Goal: Task Accomplishment & Management: Manage account settings

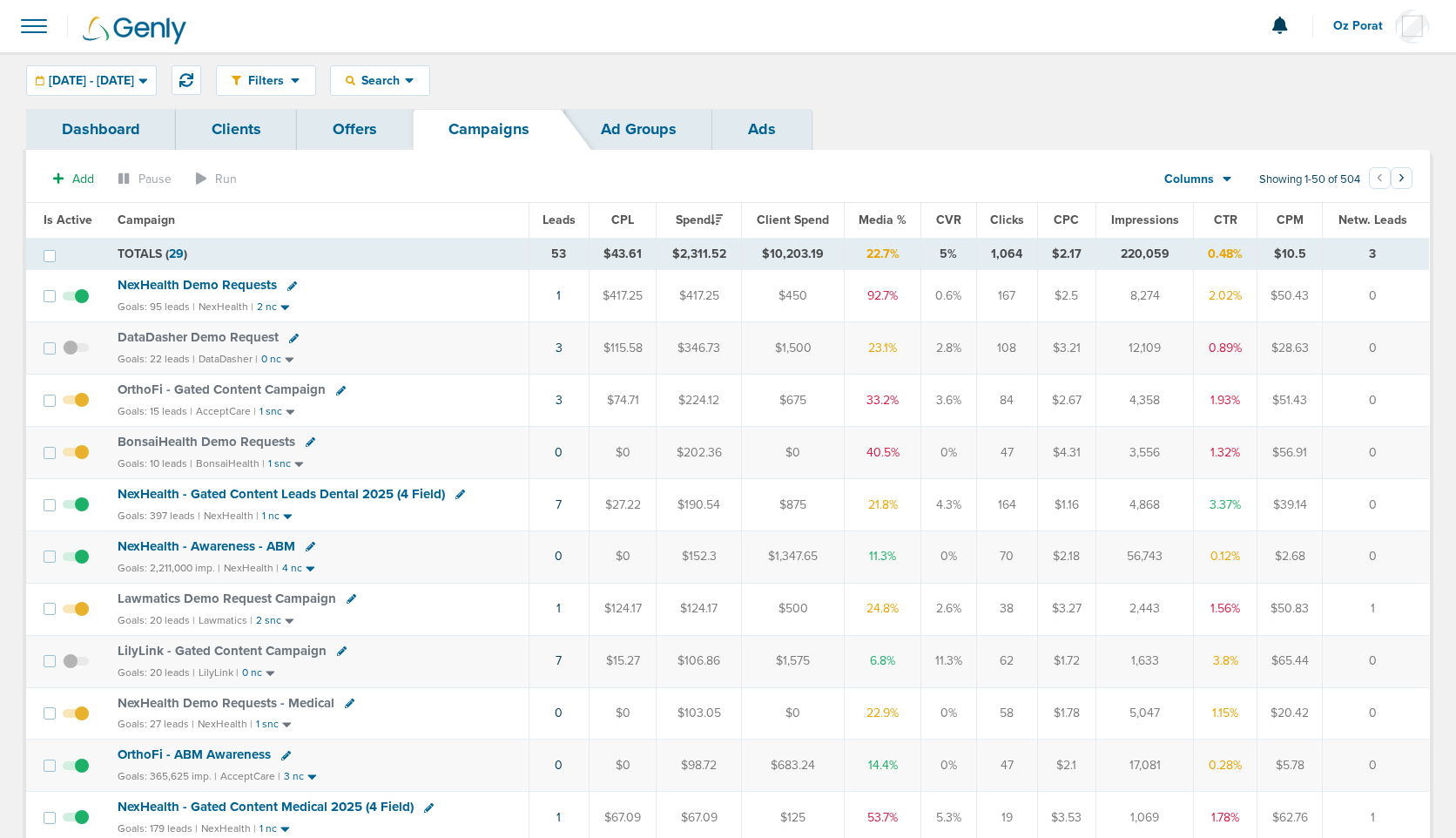
click at [559, 212] on span "Leads" at bounding box center [559, 219] width 33 height 15
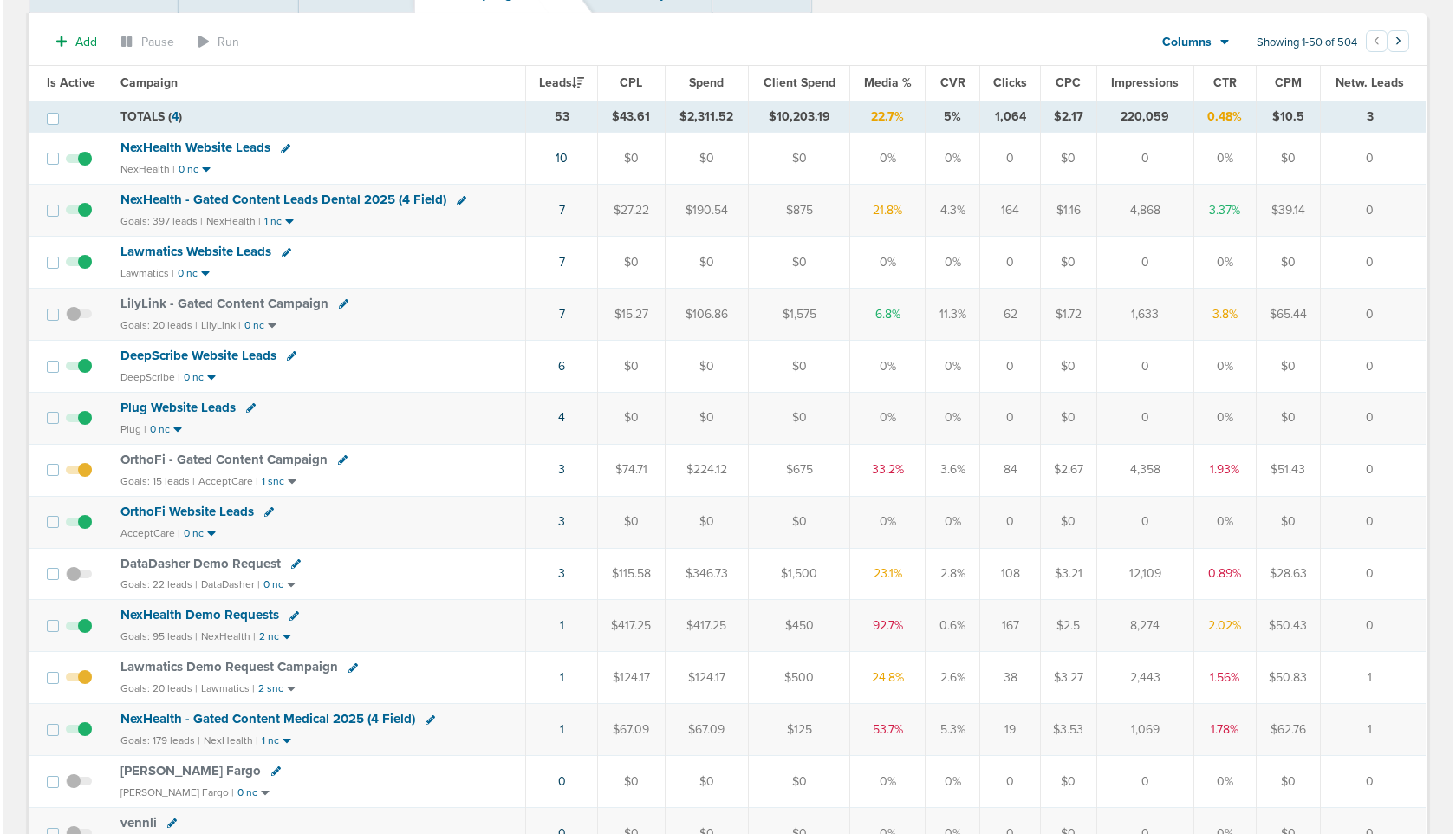
scroll to position [140, 0]
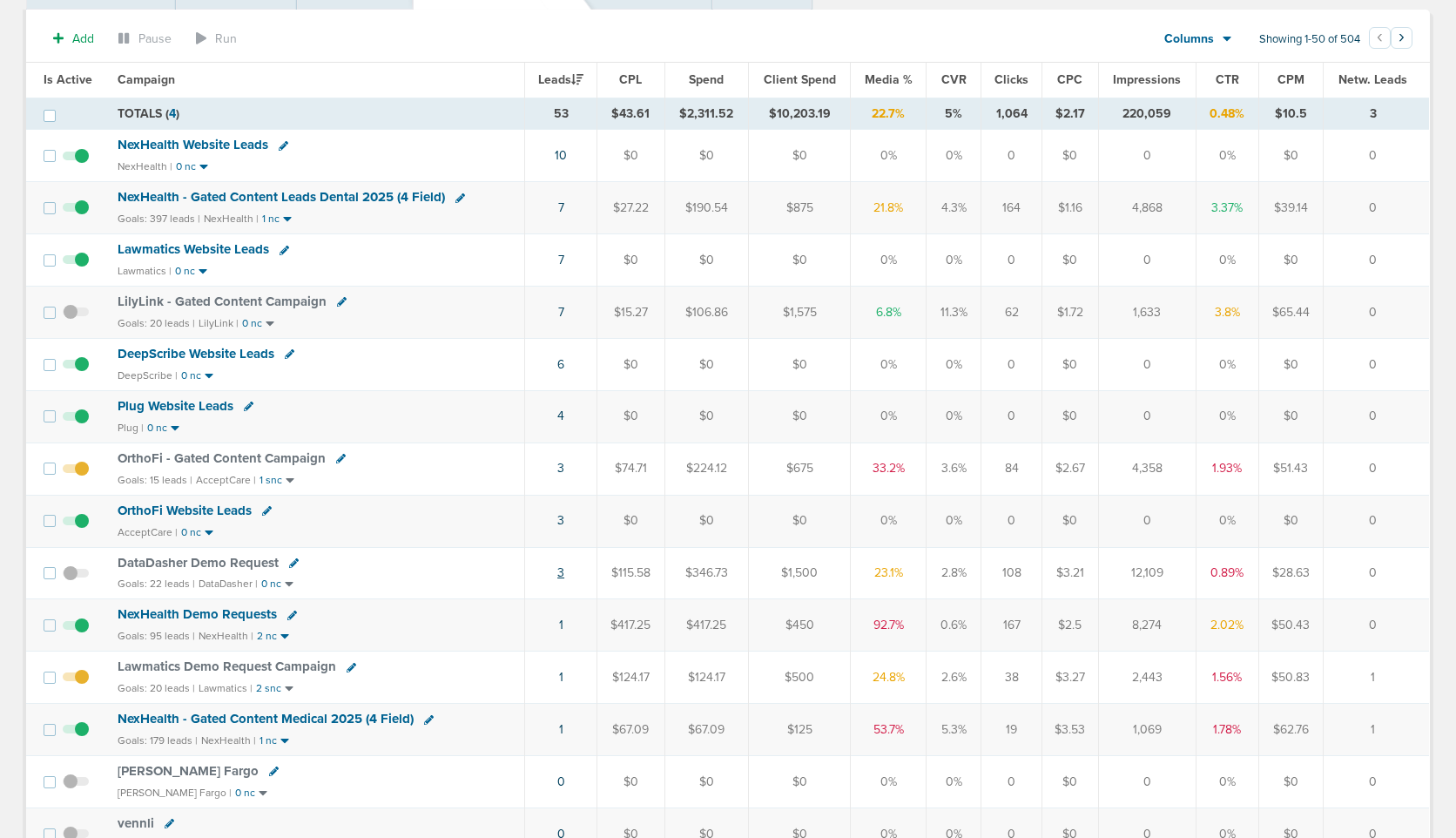
click at [563, 567] on link "3" at bounding box center [560, 572] width 7 height 15
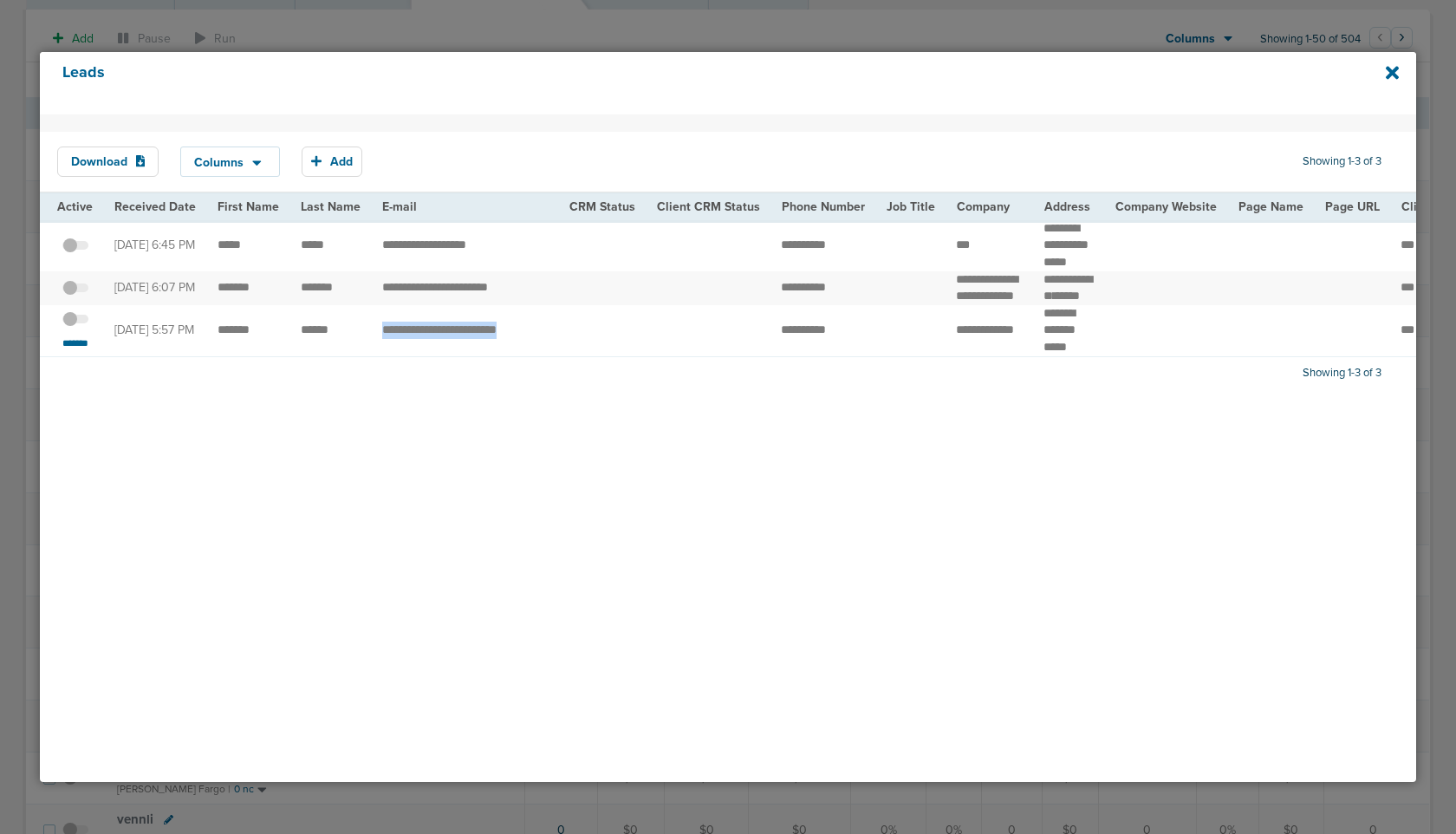
drag, startPoint x: 373, startPoint y: 346, endPoint x: 593, endPoint y: 347, distance: 220.0
copy tr "**********"
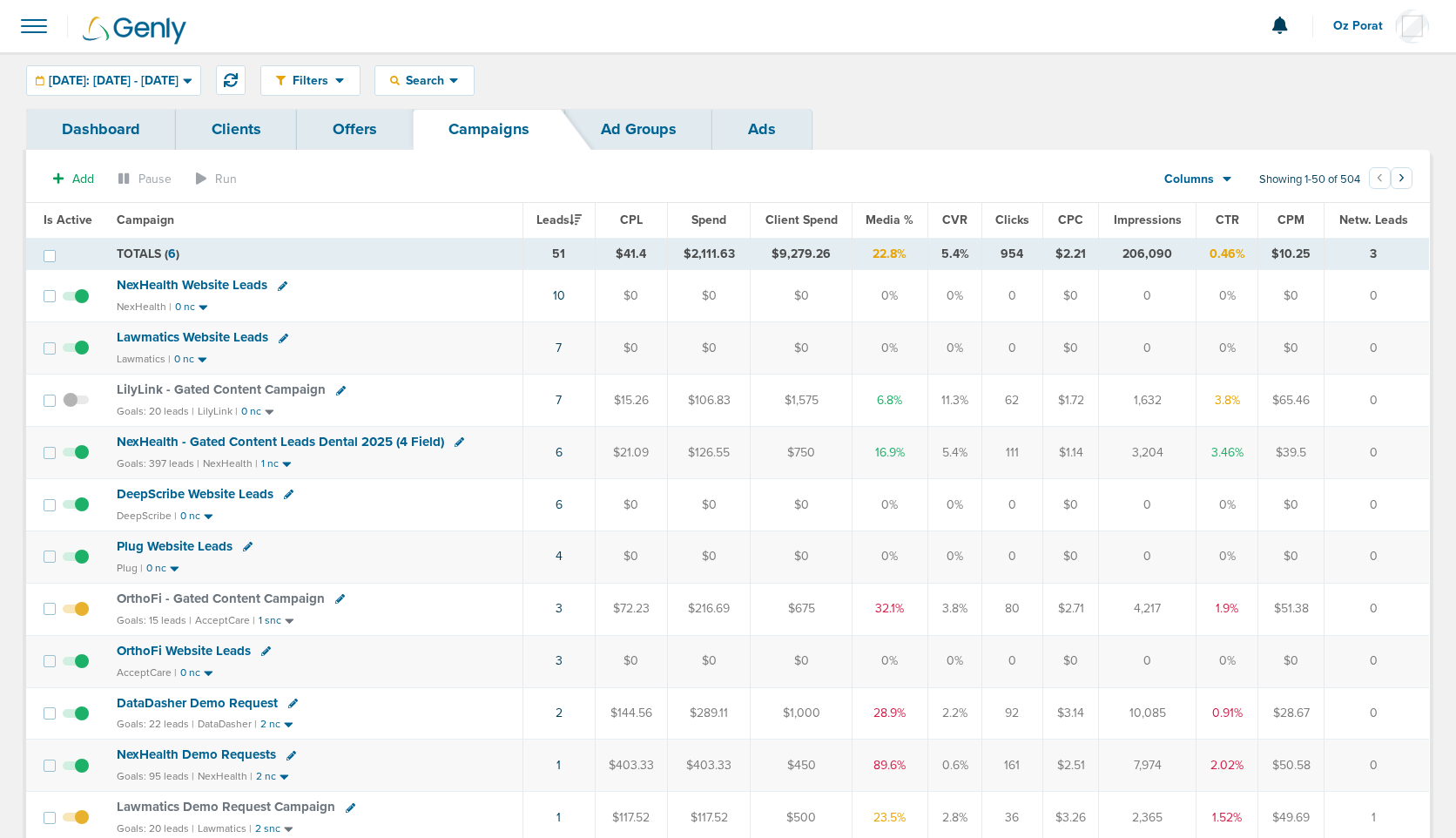
scroll to position [15, 0]
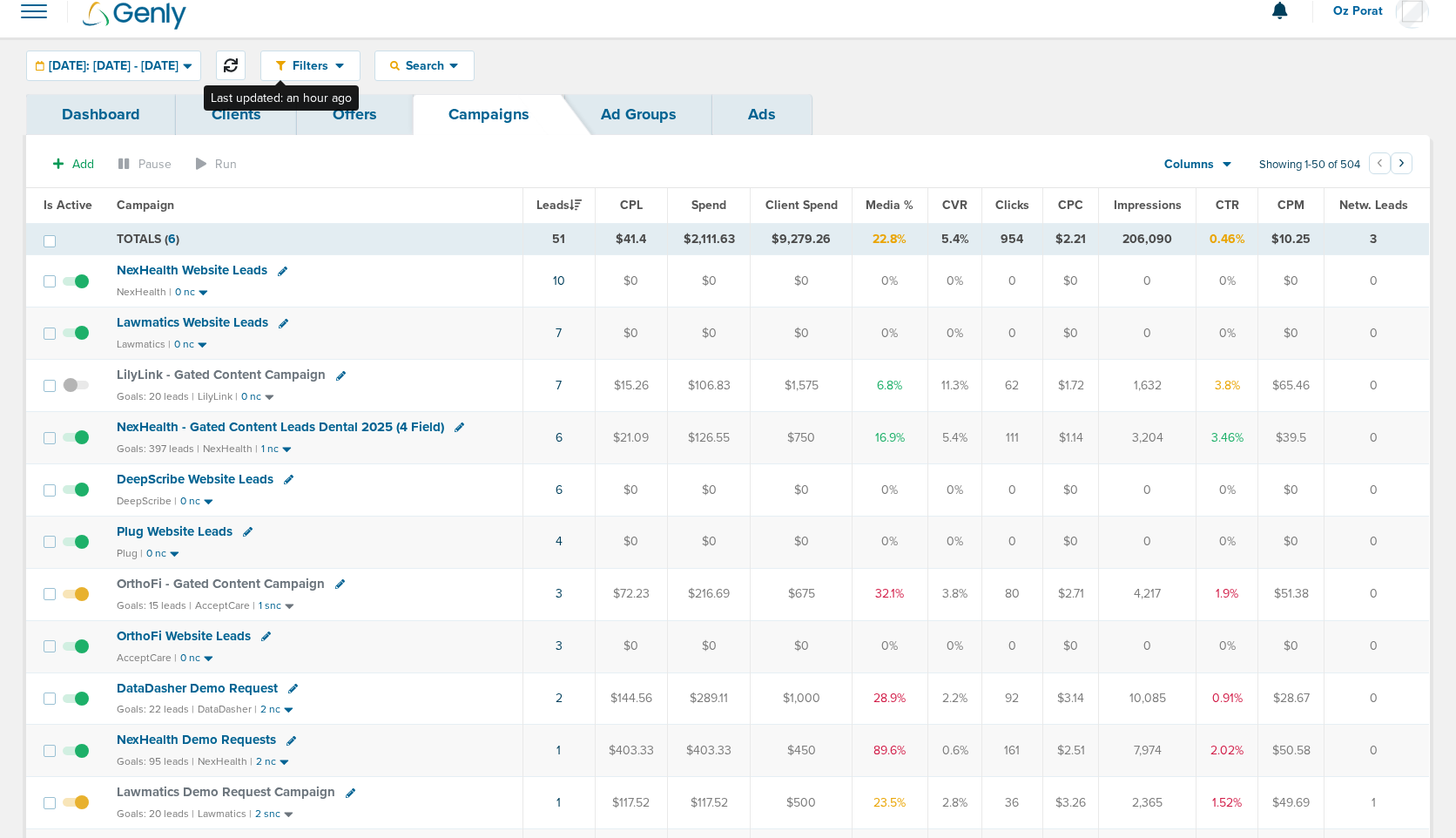
click at [238, 59] on icon at bounding box center [231, 65] width 14 height 14
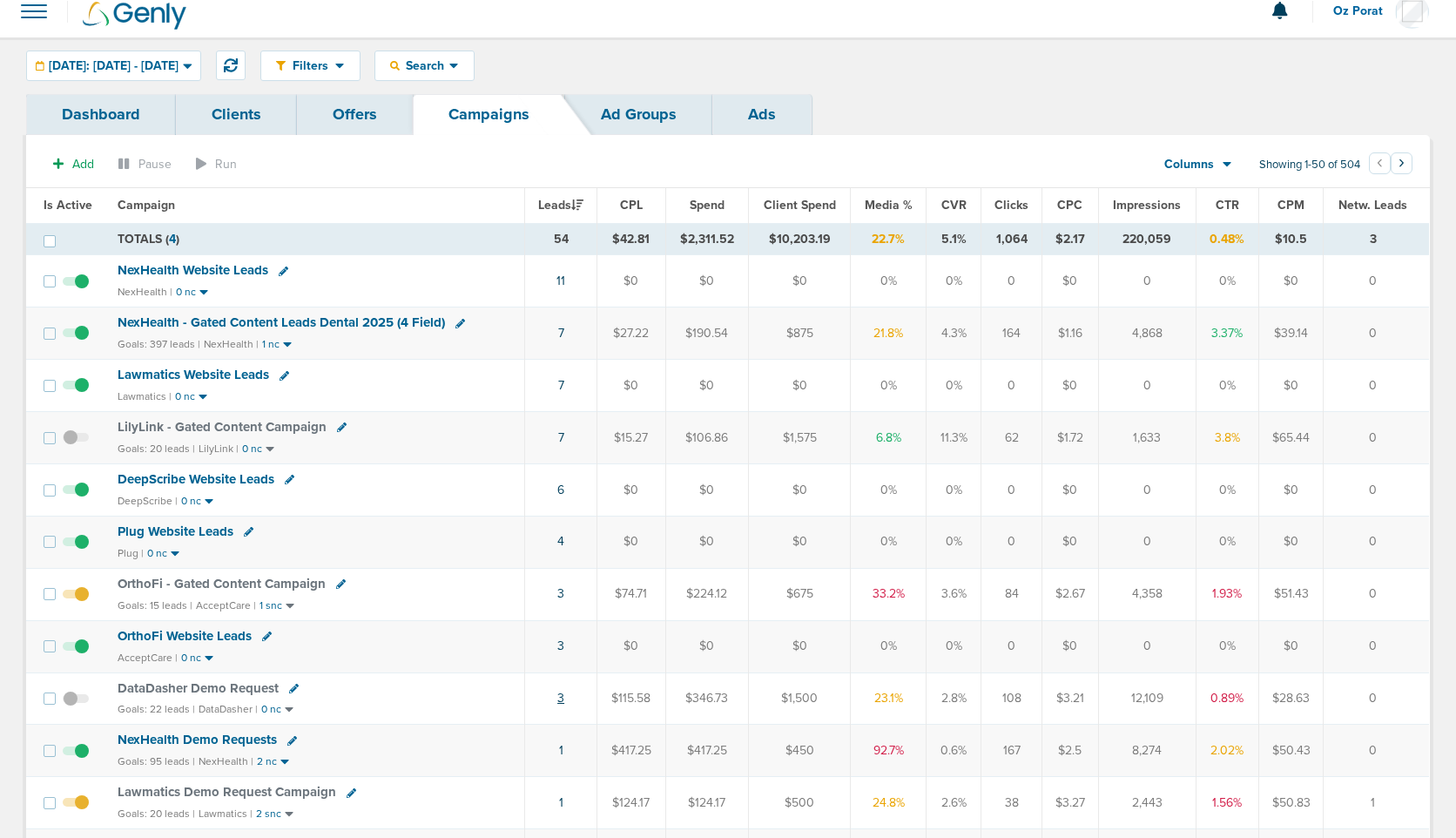
click at [562, 698] on link "3" at bounding box center [560, 698] width 7 height 15
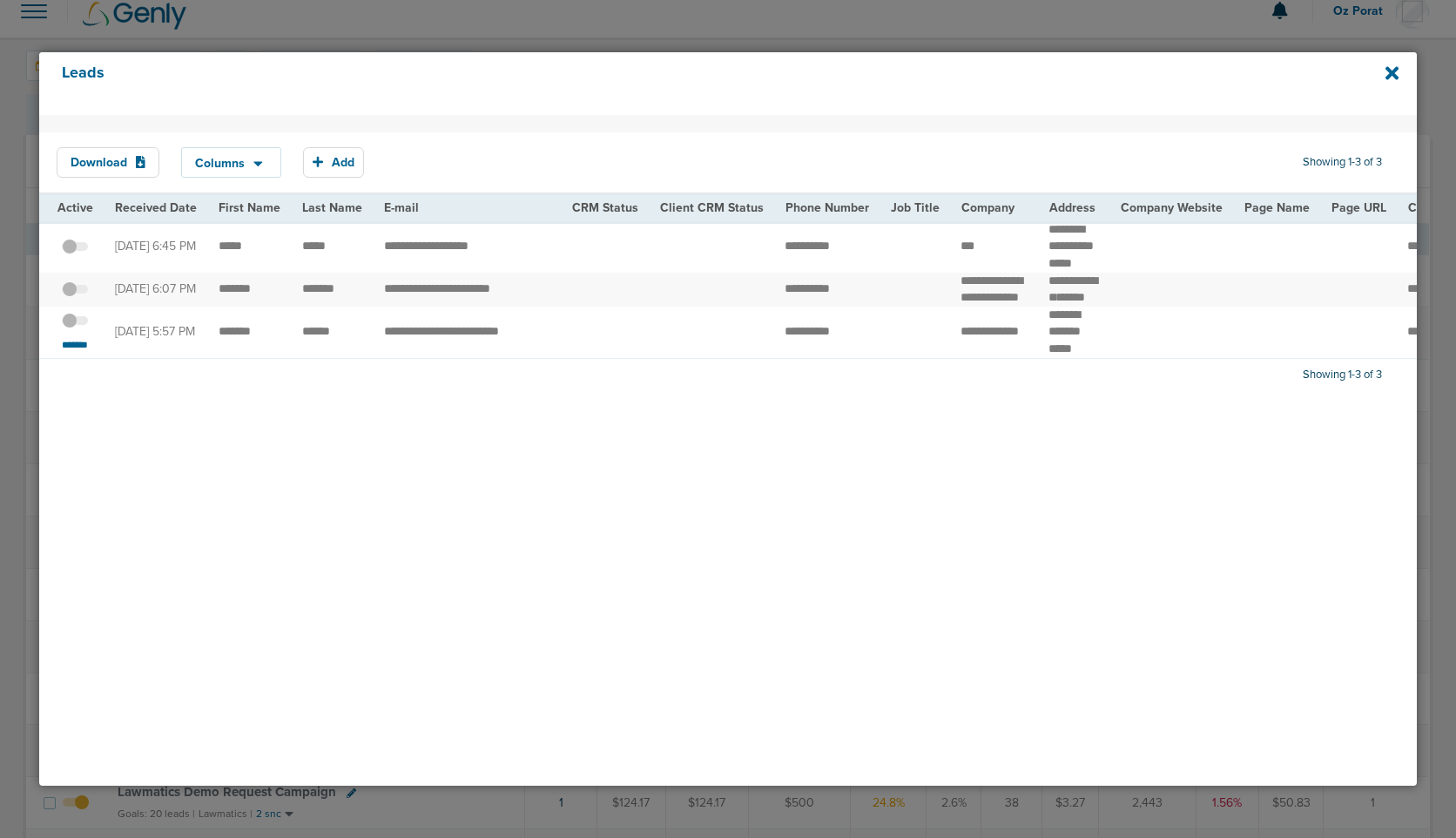
click at [76, 329] on span at bounding box center [75, 329] width 27 height 0
click at [75, 324] on input "checkbox" at bounding box center [75, 324] width 0 height 0
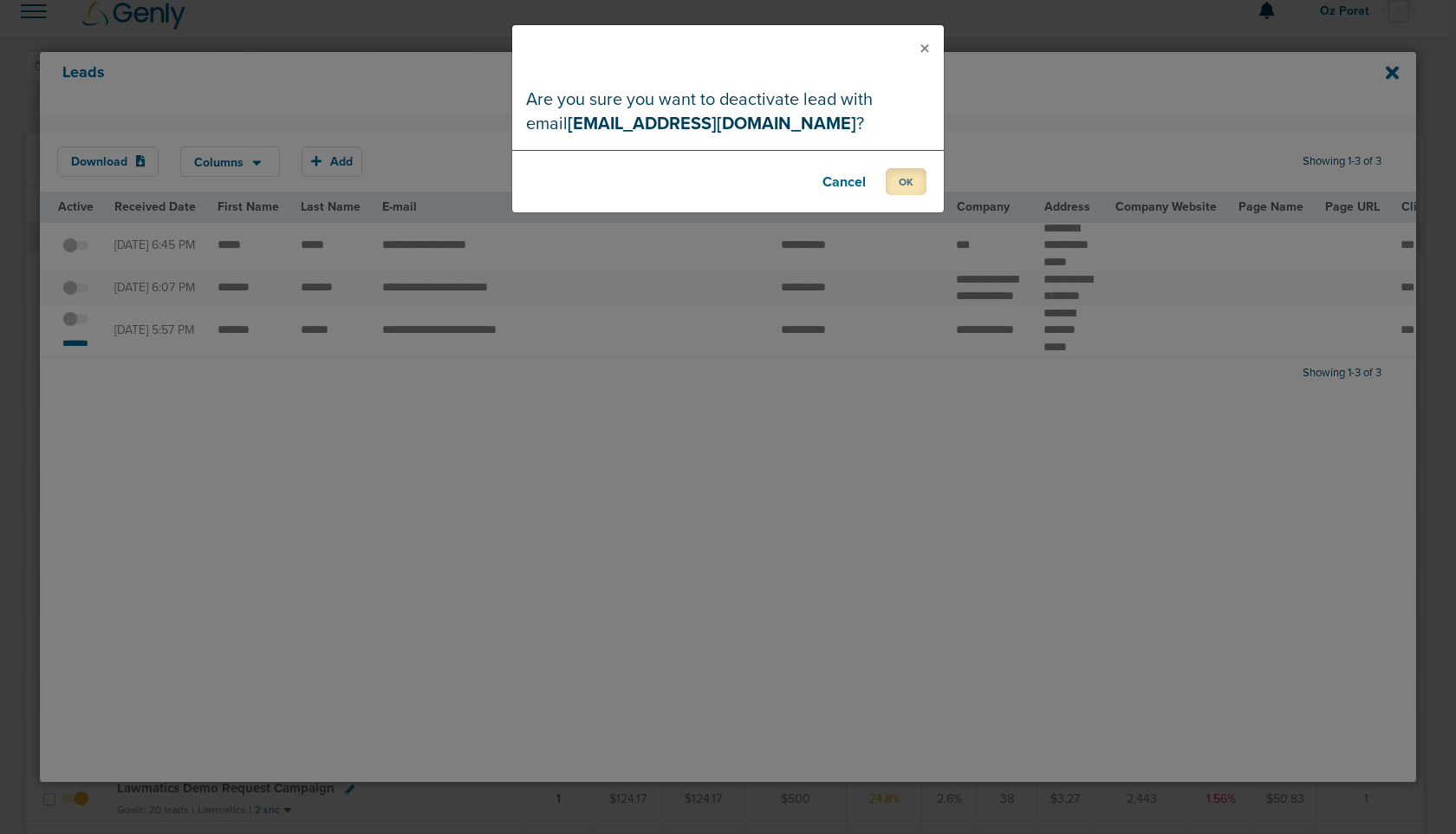
click at [905, 172] on button "OK" at bounding box center [906, 181] width 41 height 26
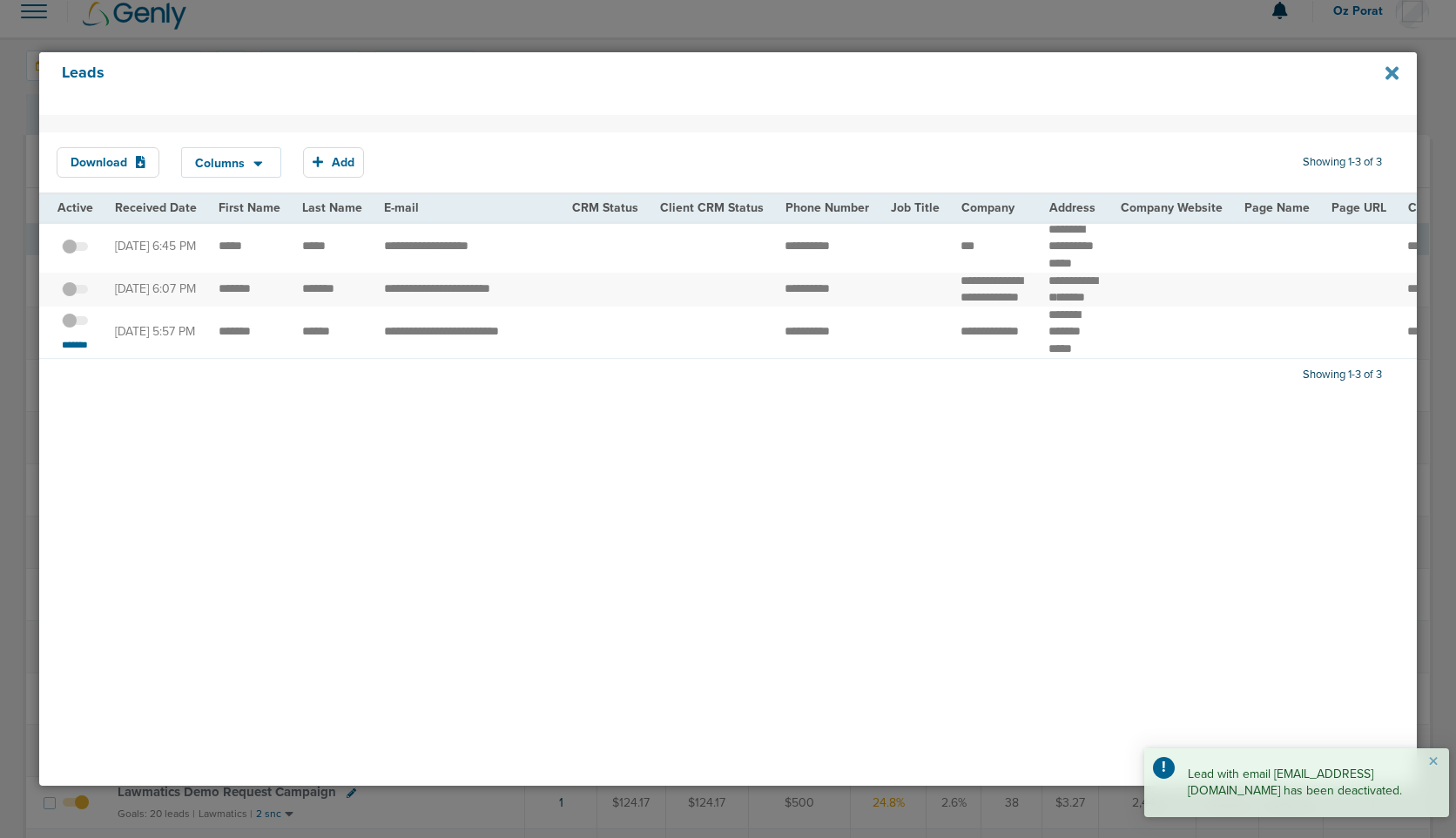
click at [1397, 70] on icon at bounding box center [1391, 73] width 13 height 13
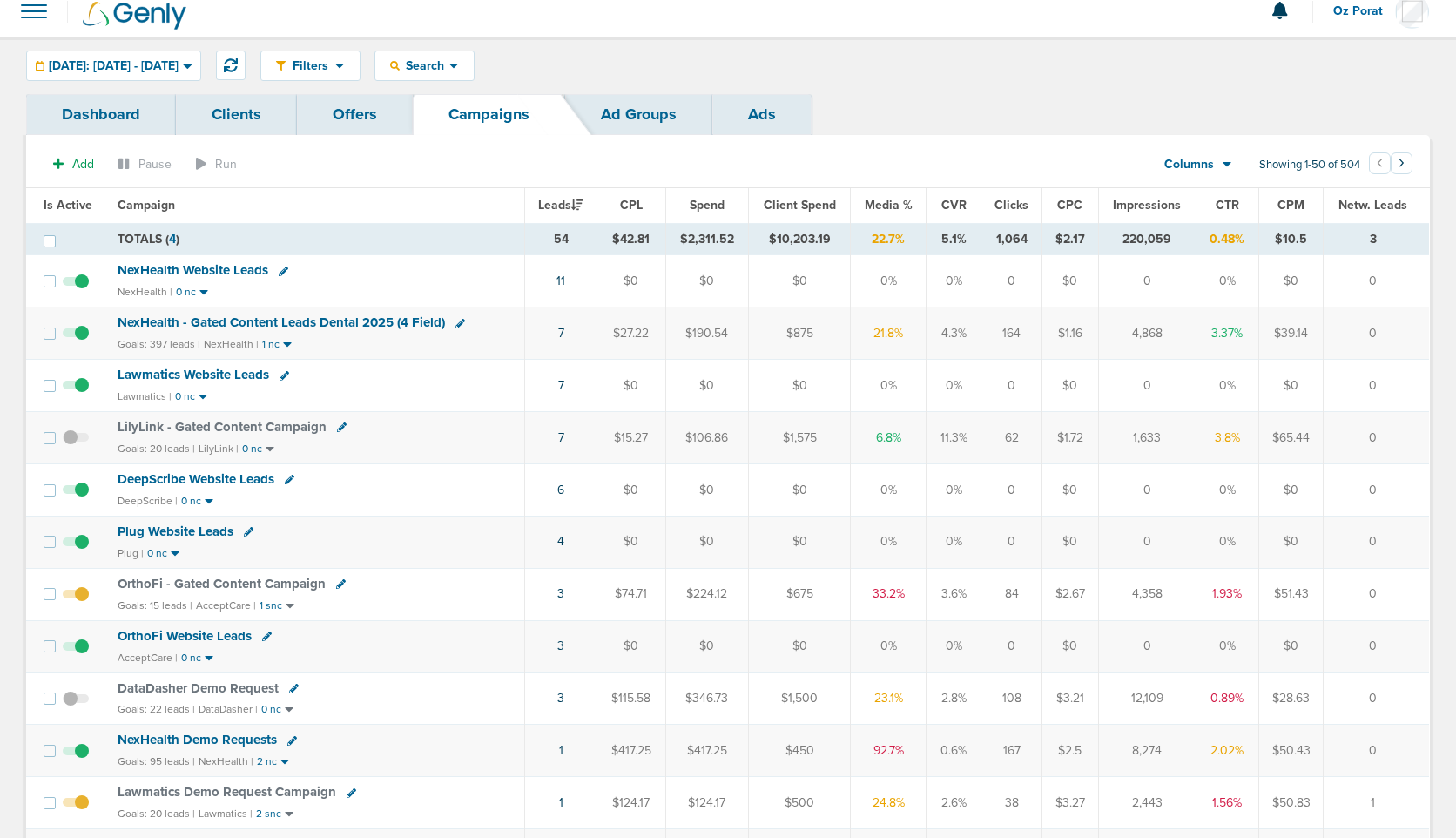
click at [76, 707] on span at bounding box center [76, 707] width 27 height 0
click at [76, 701] on input "checkbox" at bounding box center [76, 701] width 0 height 0
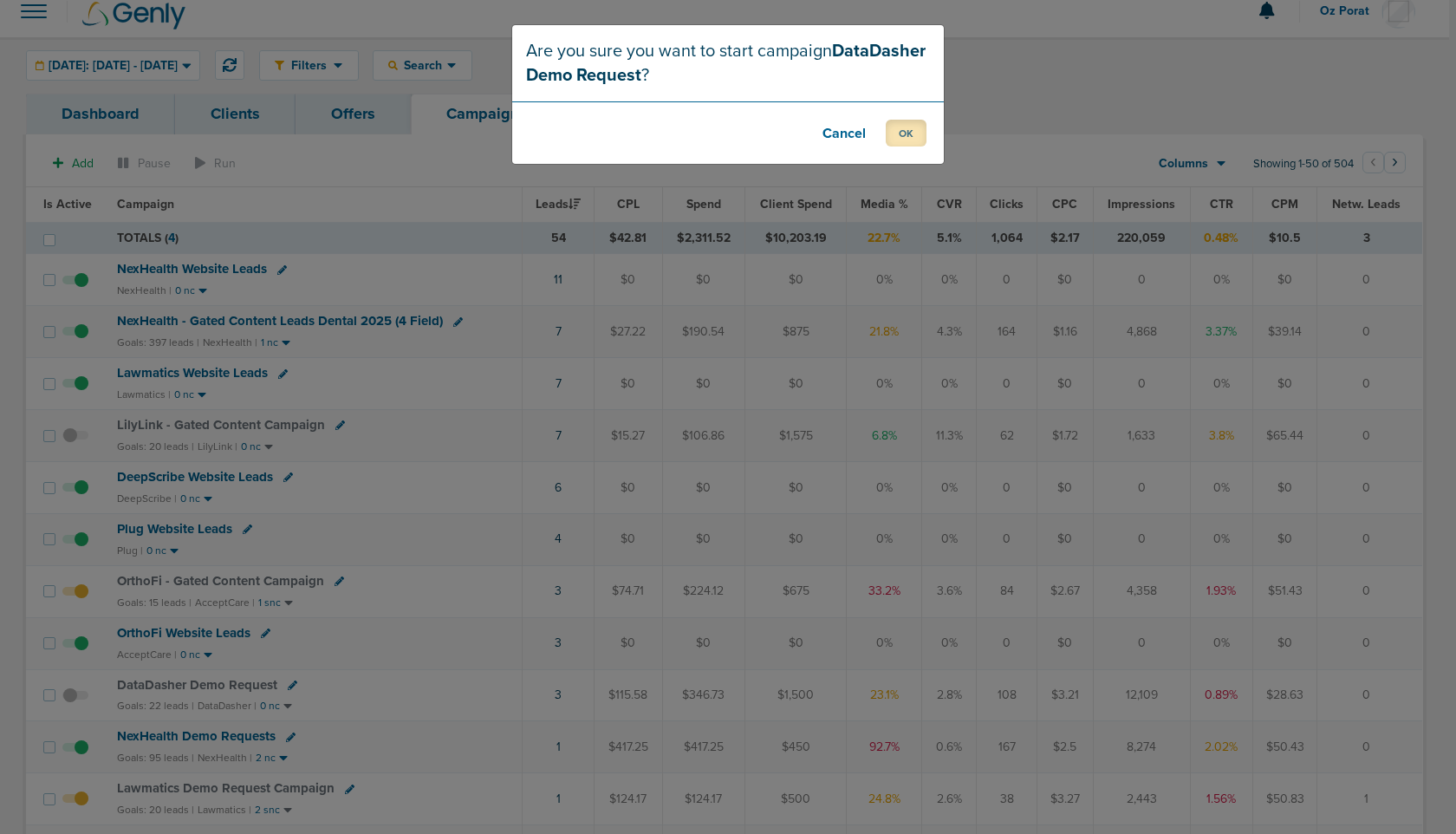
click at [913, 130] on button "OK" at bounding box center [906, 132] width 41 height 26
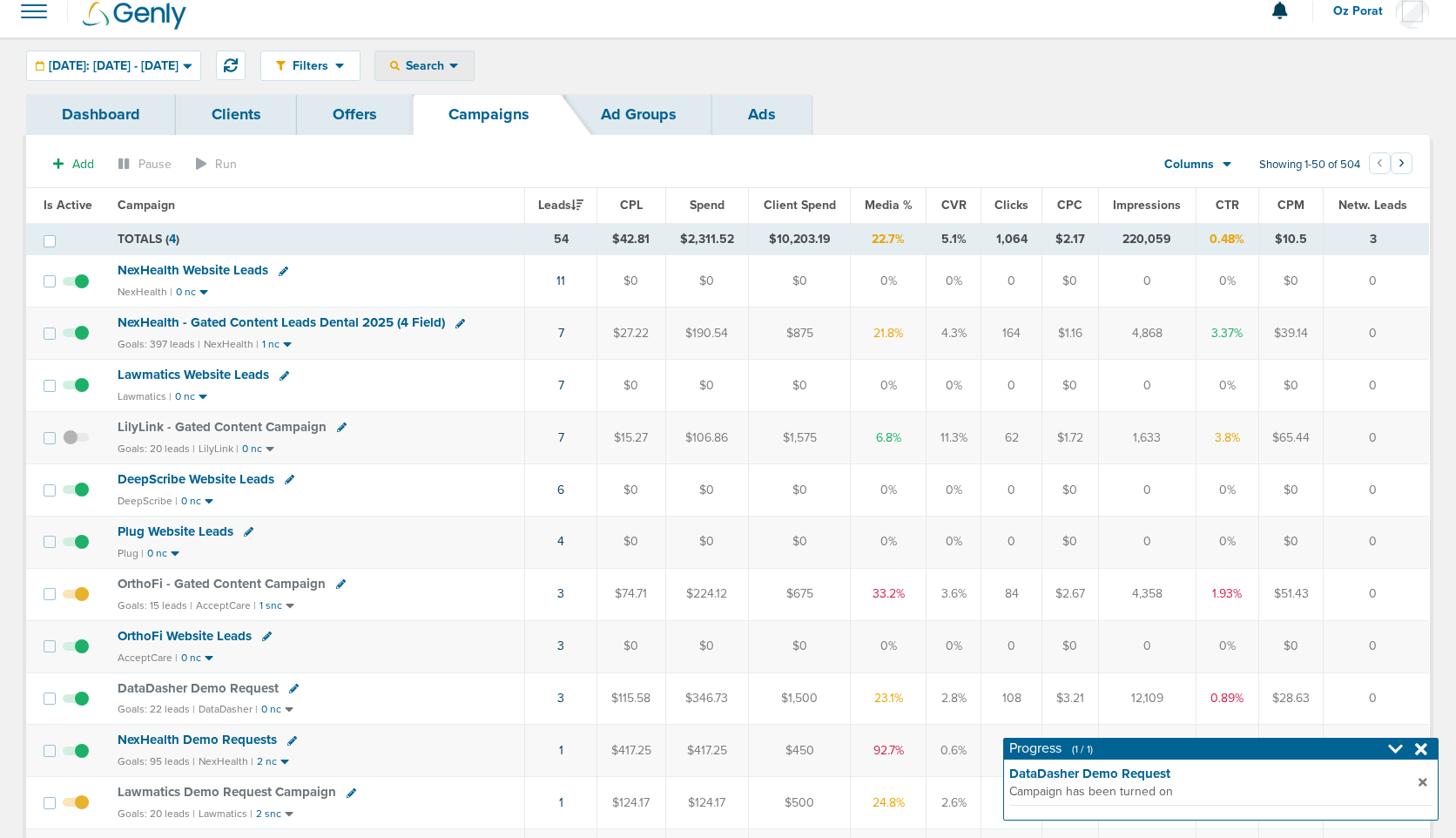
click at [459, 70] on icon at bounding box center [454, 65] width 10 height 15
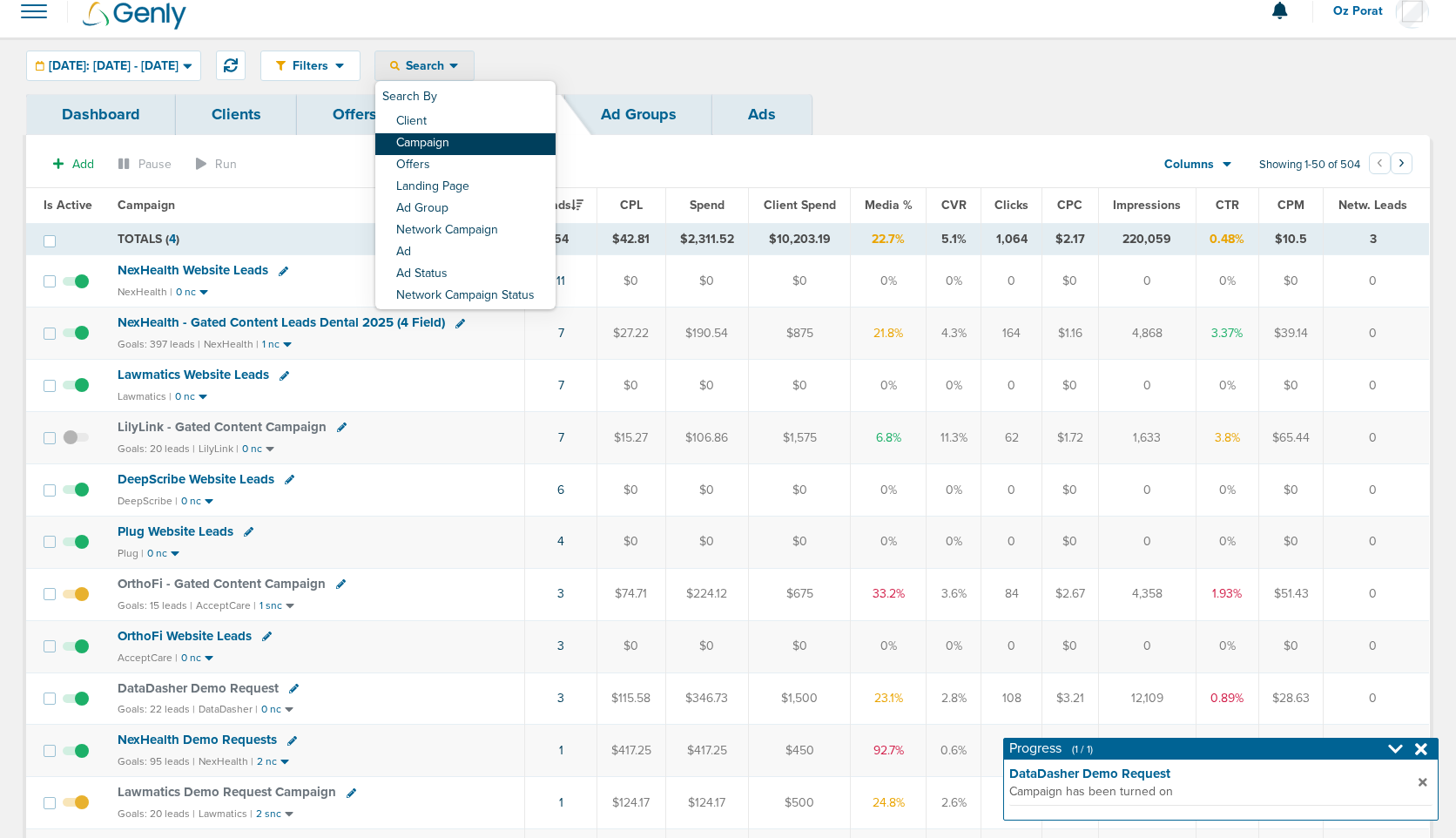
click at [501, 141] on link "Campaign" at bounding box center [465, 144] width 180 height 22
select select "cmpName"
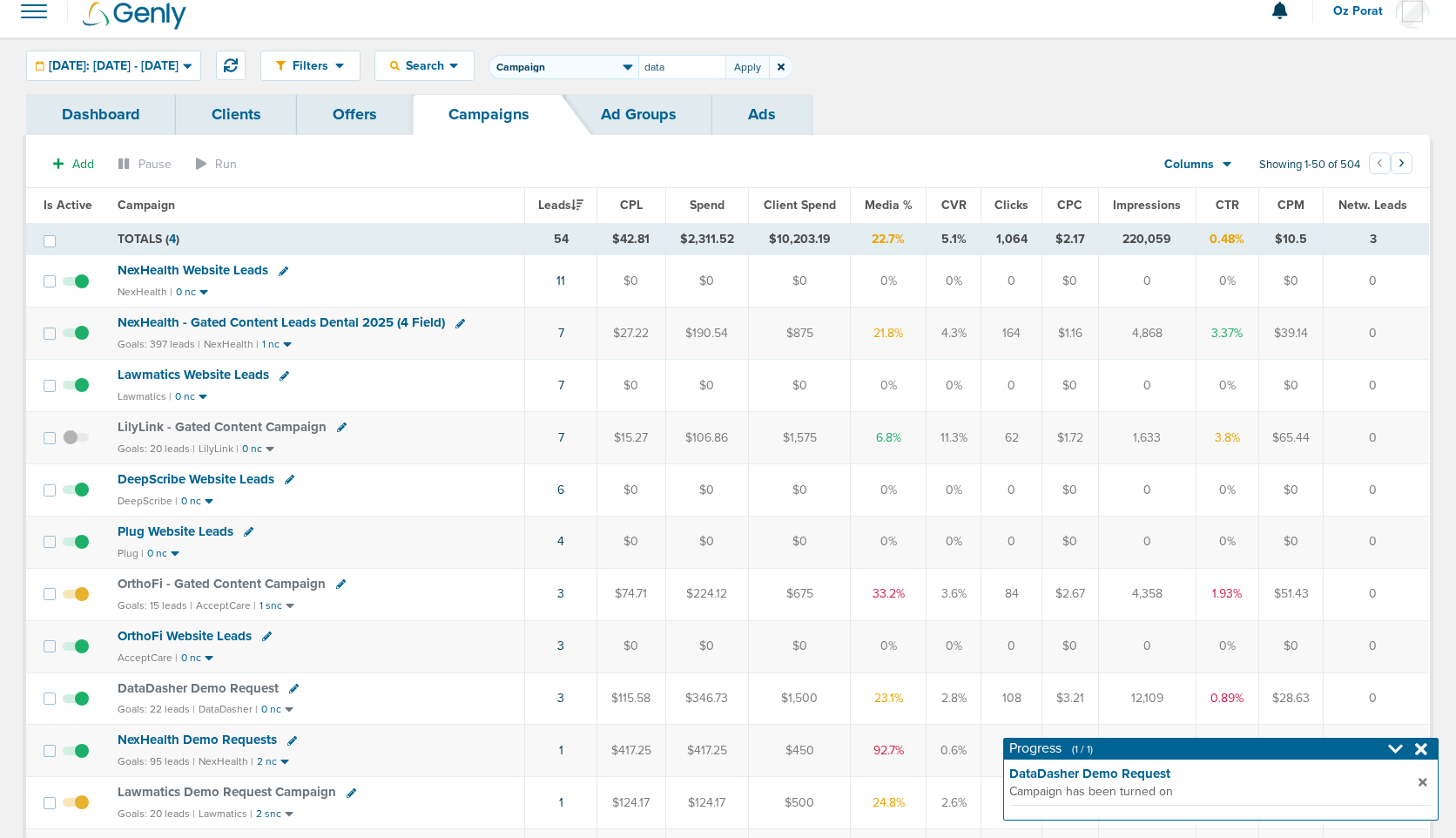
type input "data"
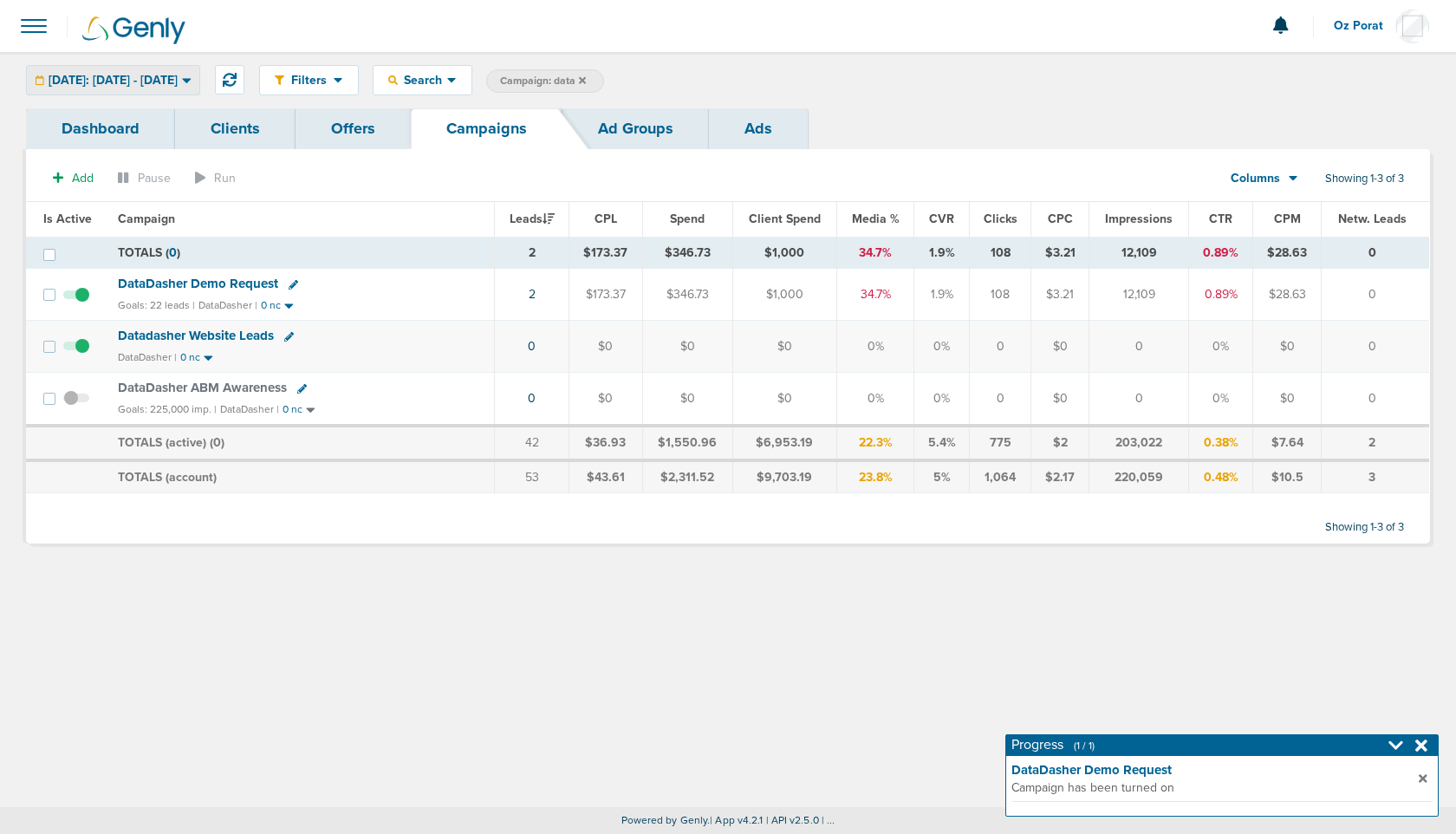
click at [118, 74] on span "[DATE]: [DATE] - [DATE]" at bounding box center [113, 80] width 129 height 12
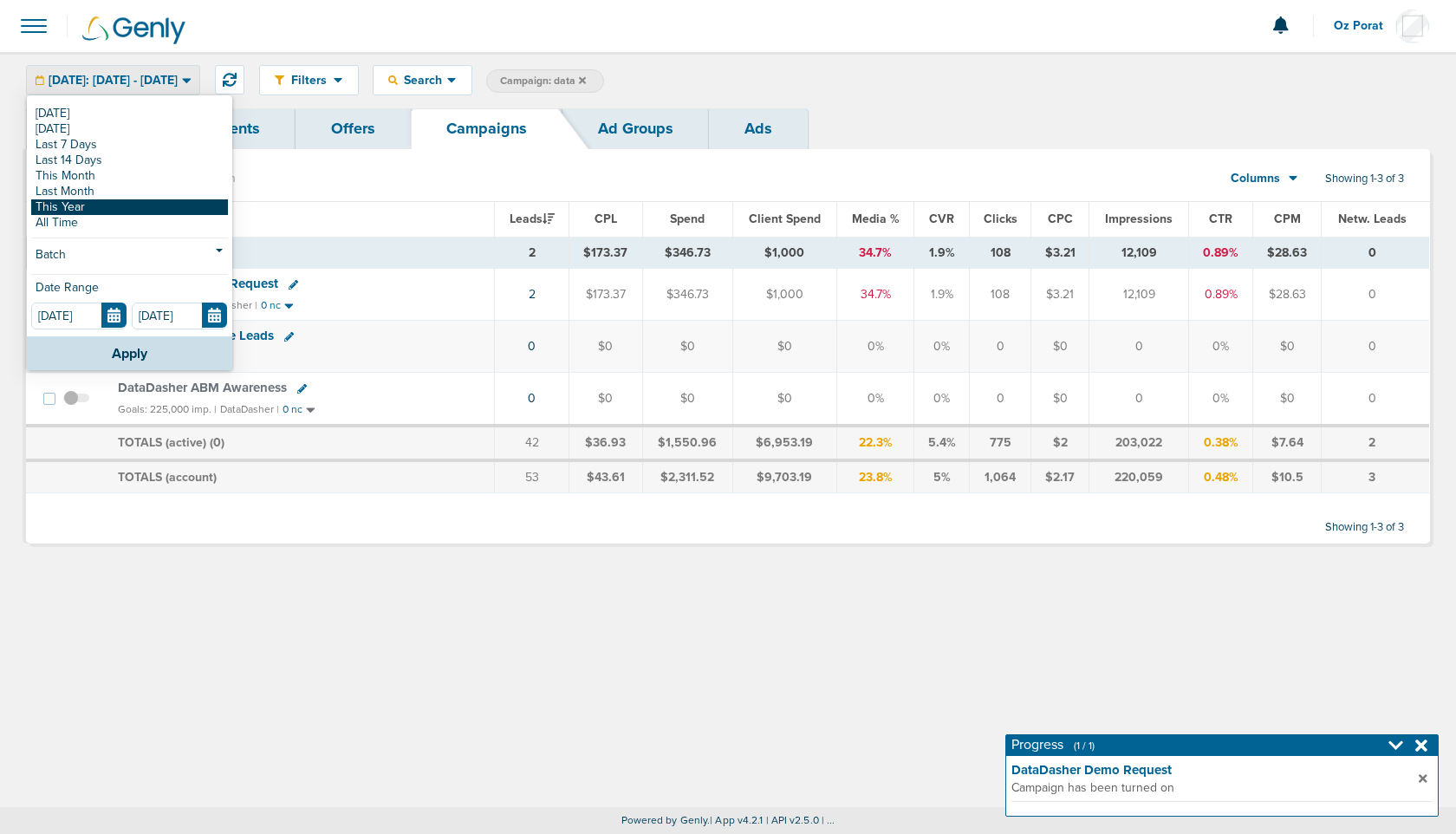
click at [100, 208] on link "This Year" at bounding box center [129, 207] width 197 height 16
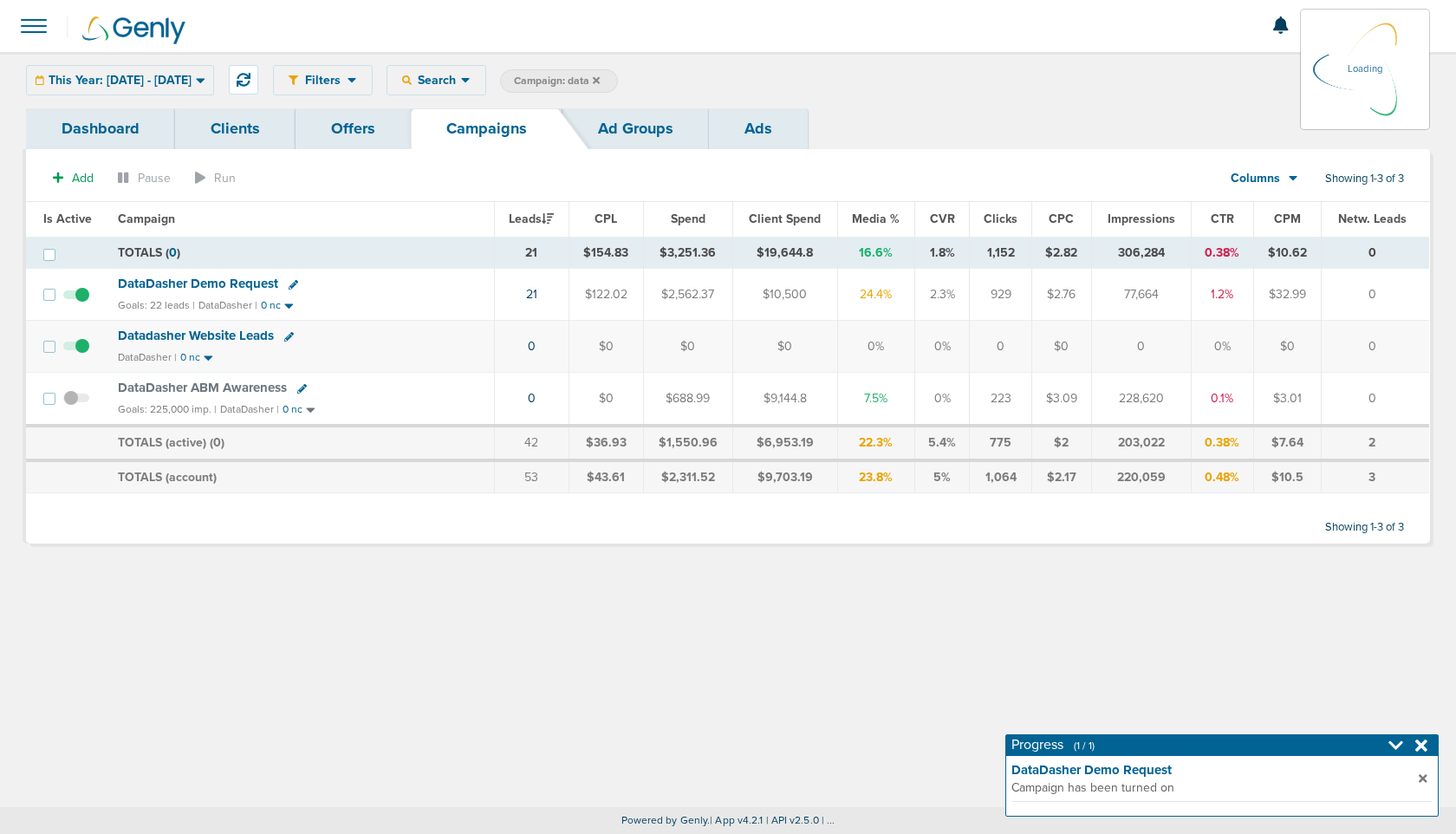
click at [131, 88] on div "This Year: [DATE] - [DATE] [DATE] [DATE] Last 7 Days Last 14 Days This Month La…" at bounding box center [120, 79] width 188 height 30
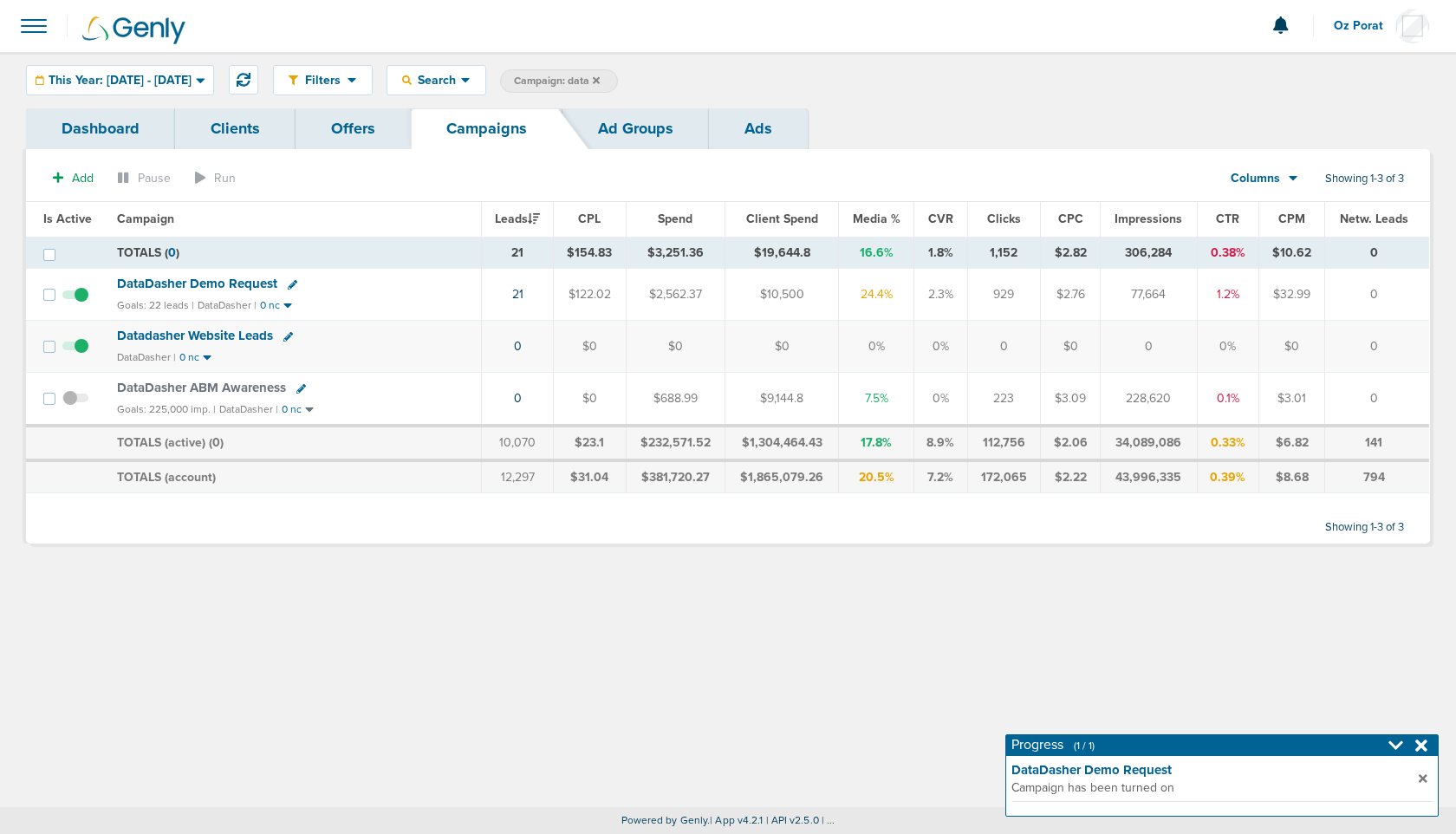
click at [192, 81] on span "This Year: [DATE] - [DATE]" at bounding box center [120, 80] width 143 height 12
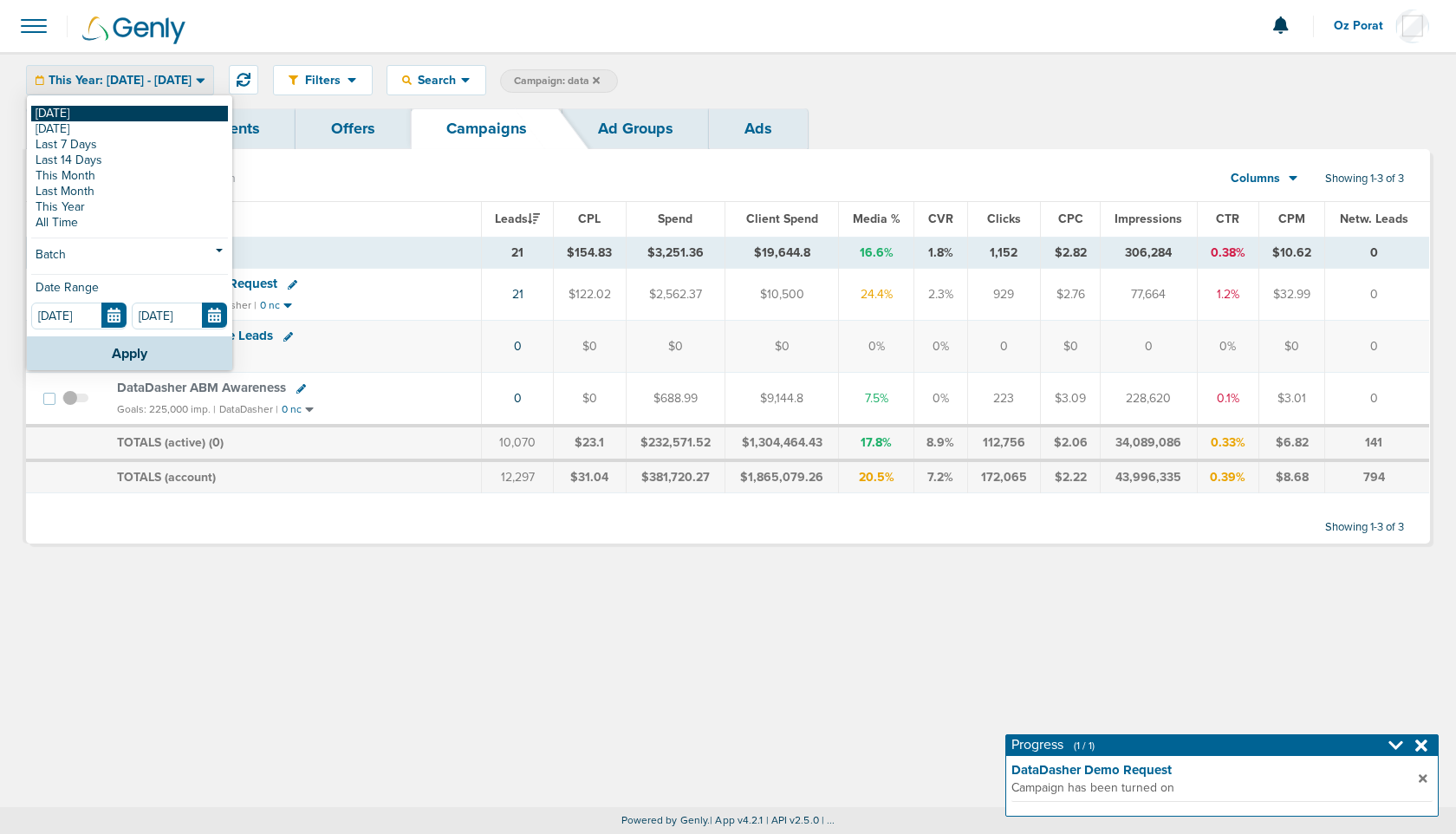
click at [125, 114] on link "[DATE]" at bounding box center [129, 113] width 197 height 16
